Goal: Task Accomplishment & Management: Use online tool/utility

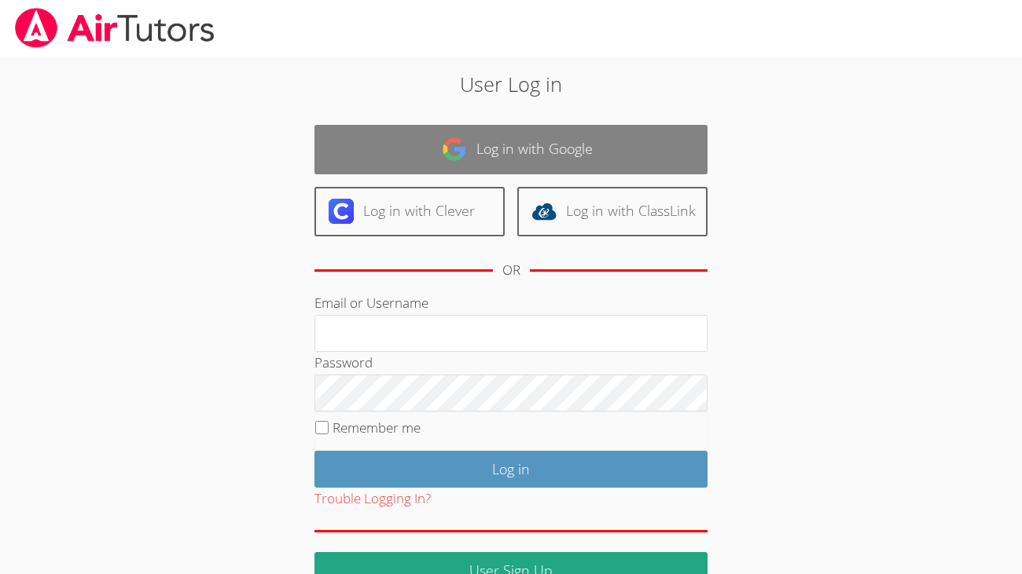
click at [545, 156] on link "Log in with Google" at bounding box center [510, 150] width 393 height 50
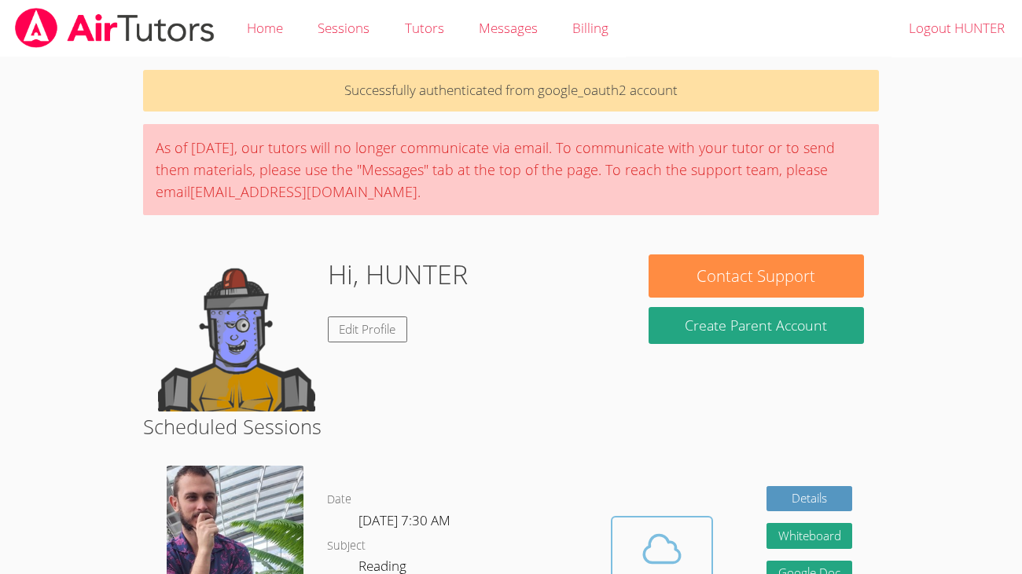
click at [660, 563] on icon at bounding box center [662, 550] width 36 height 28
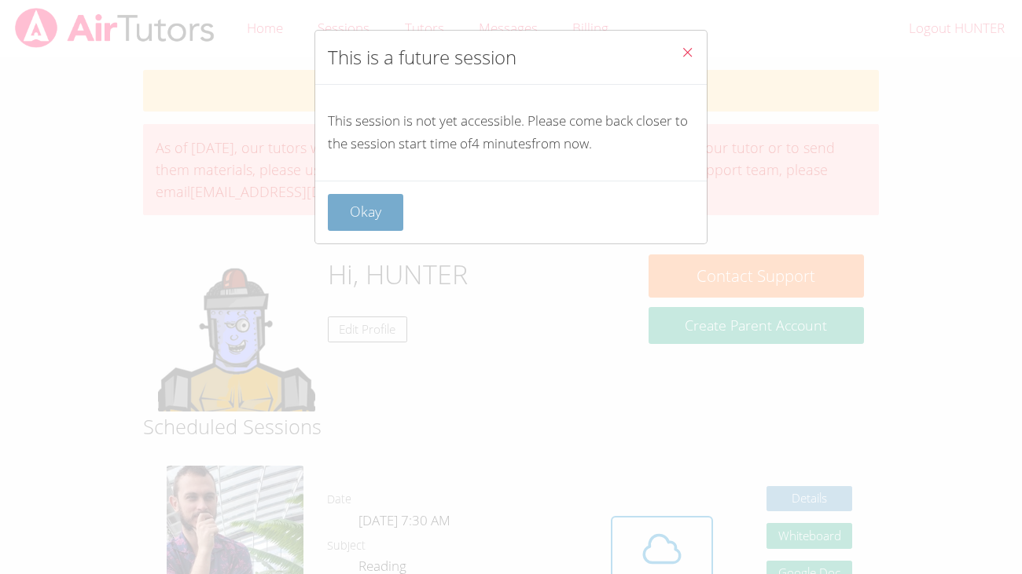
click at [350, 207] on button "Okay" at bounding box center [365, 212] width 75 height 37
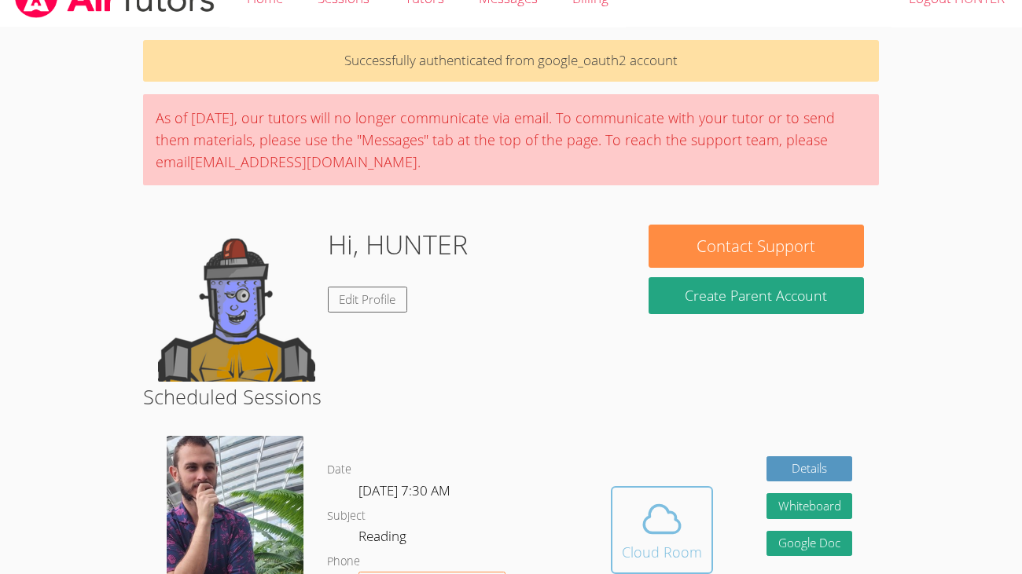
click at [667, 529] on icon at bounding box center [662, 519] width 44 height 44
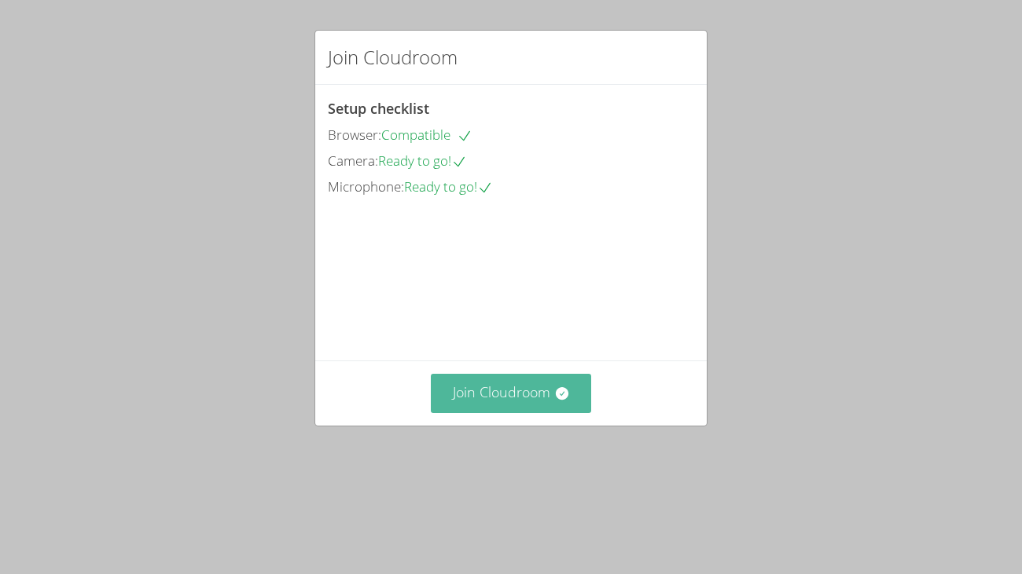
click at [459, 413] on button "Join Cloudroom" at bounding box center [511, 393] width 161 height 39
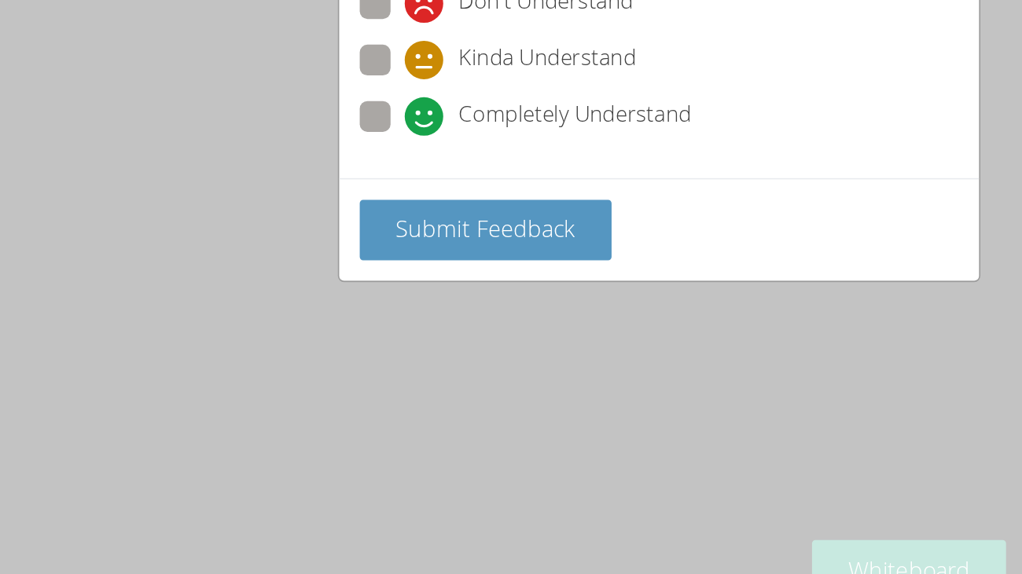
click at [355, 188] on span at bounding box center [355, 188] width 0 height 0
click at [355, 180] on input "Completely Understand" at bounding box center [361, 173] width 13 height 13
radio input "true"
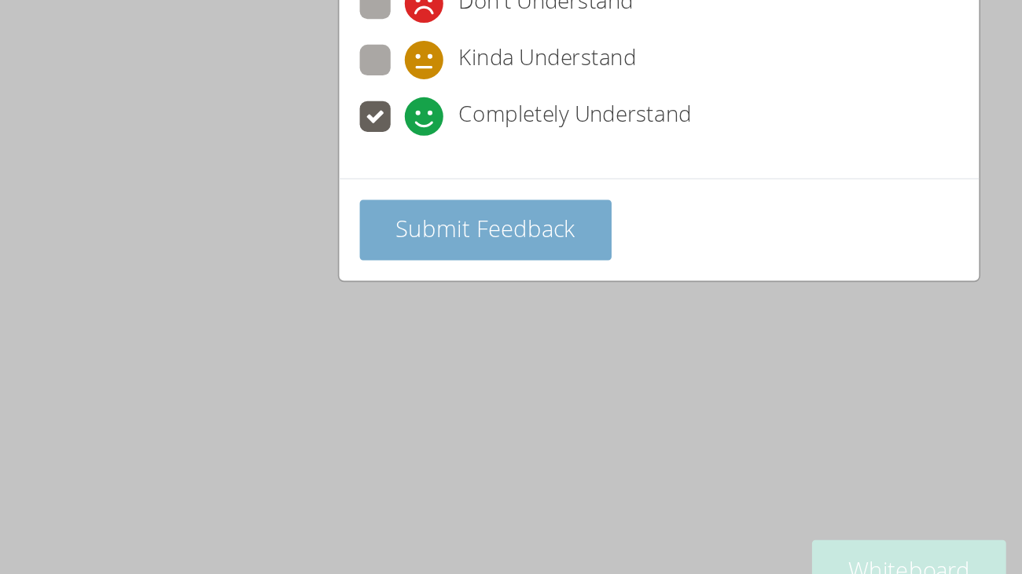
click at [340, 227] on button "Submit Feedback" at bounding box center [405, 245] width 154 height 37
